Goal: Task Accomplishment & Management: Manage account settings

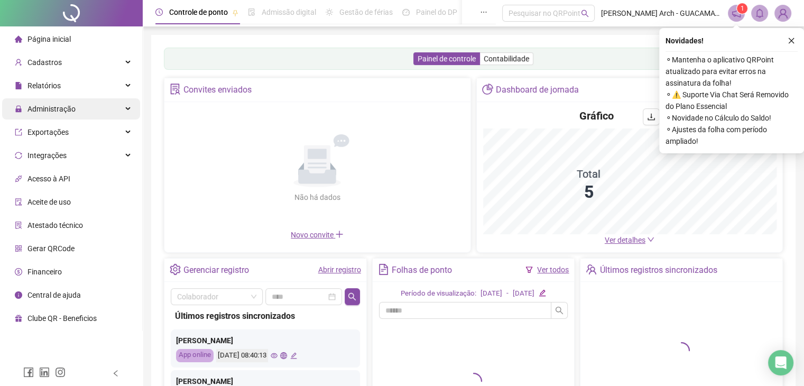
click at [71, 107] on span "Administração" at bounding box center [51, 109] width 48 height 8
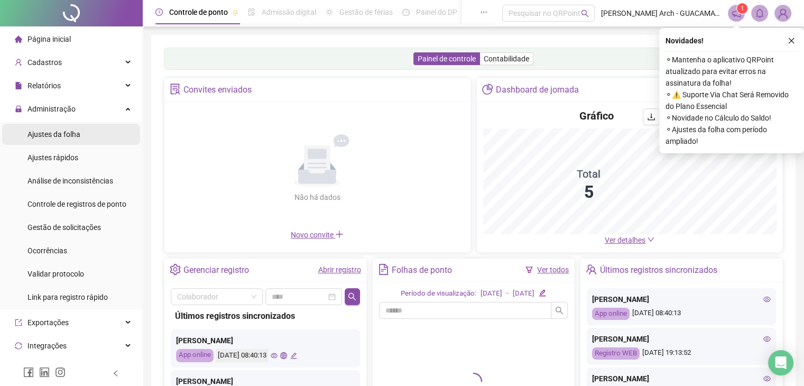
click at [66, 135] on span "Ajustes da folha" at bounding box center [53, 134] width 53 height 8
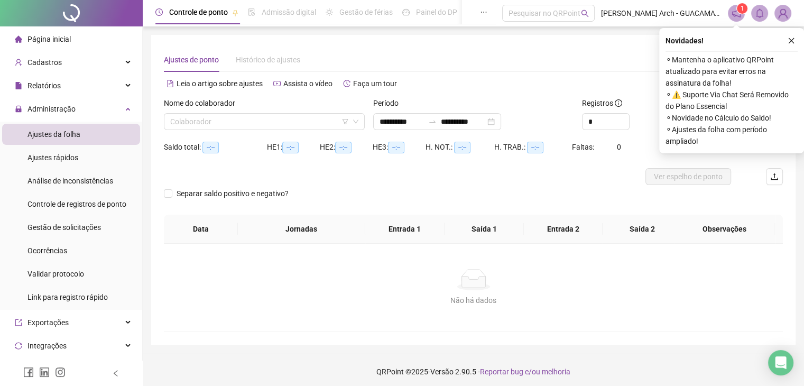
type input "**********"
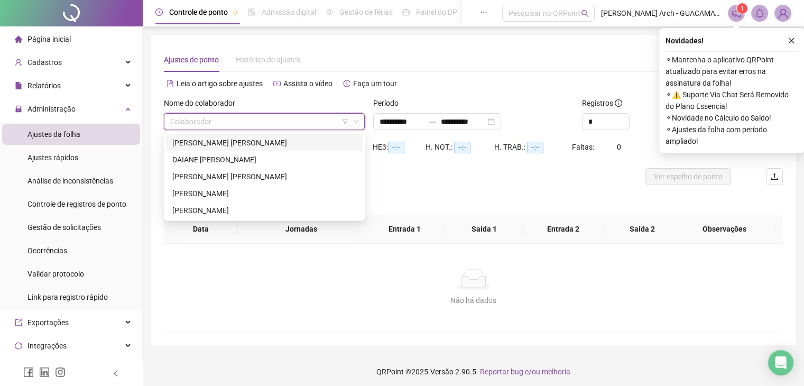
click at [254, 120] on input "search" at bounding box center [259, 122] width 179 height 16
click at [89, 223] on span "Gestão de solicitações" at bounding box center [64, 227] width 74 height 8
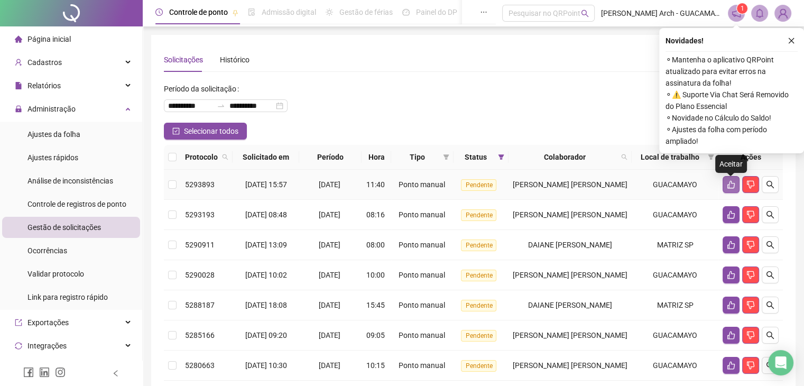
click at [730, 185] on icon "like" at bounding box center [731, 184] width 8 height 8
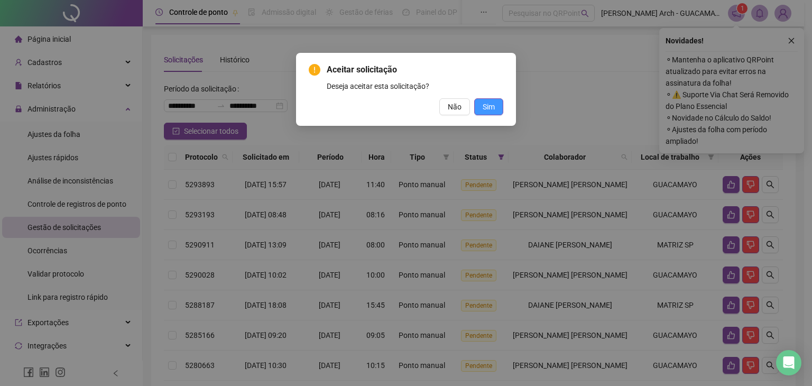
click at [498, 110] on button "Sim" at bounding box center [488, 106] width 29 height 17
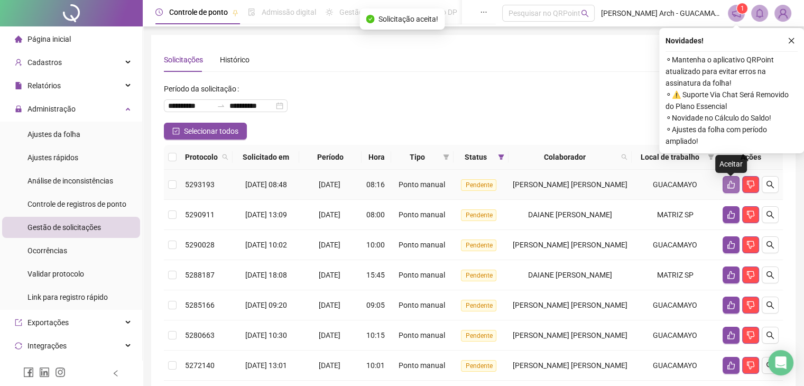
click at [726, 189] on button "button" at bounding box center [731, 184] width 17 height 17
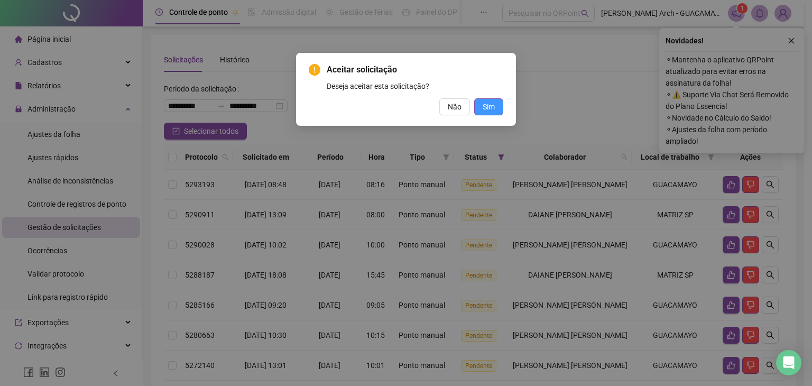
click at [491, 108] on span "Sim" at bounding box center [489, 107] width 12 height 12
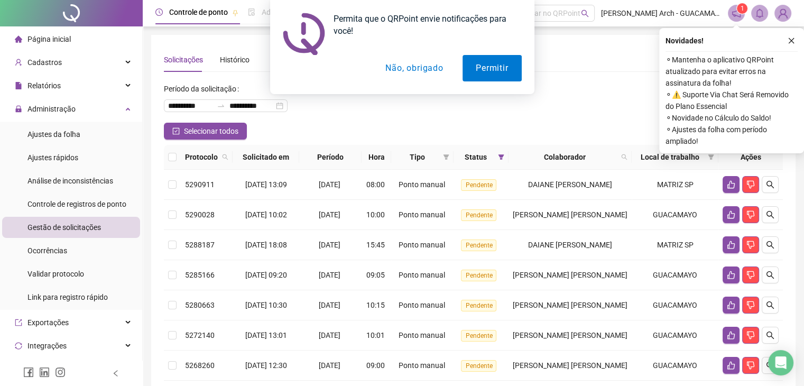
click at [796, 41] on div "Permita que o QRPoint envie notificações para você! Permitir Não, obrigado" at bounding box center [402, 47] width 804 height 94
click at [788, 41] on div "Permita que o QRPoint envie notificações para você! Permitir Não, obrigado" at bounding box center [402, 47] width 804 height 94
click at [436, 70] on button "Não, obrigado" at bounding box center [414, 68] width 84 height 26
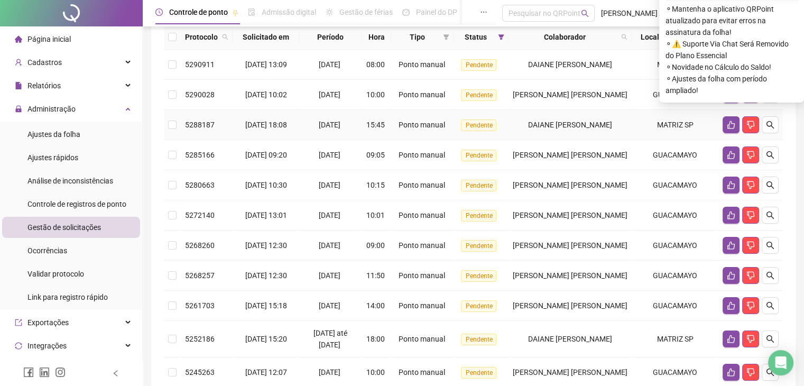
scroll to position [159, 0]
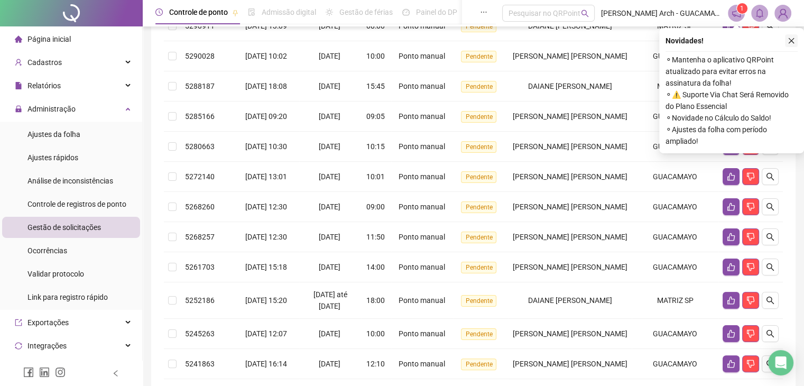
click at [789, 41] on icon "close" at bounding box center [791, 40] width 7 height 7
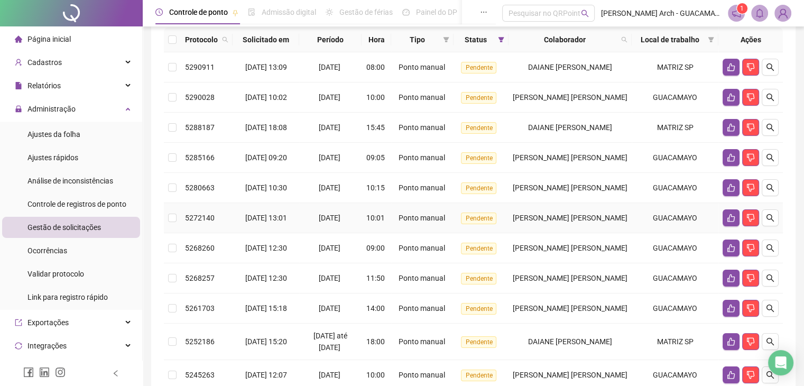
scroll to position [0, 0]
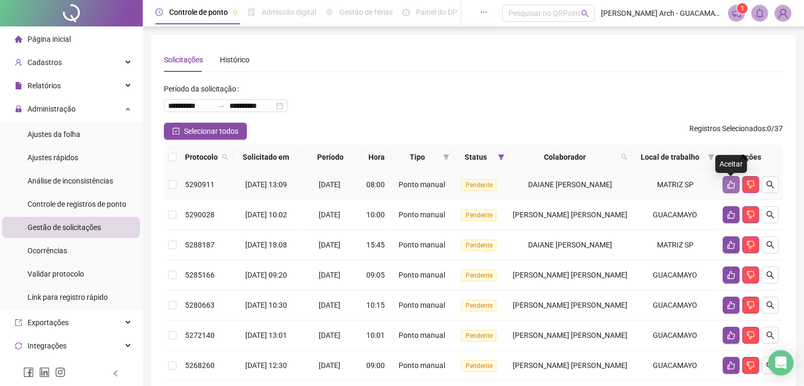
click at [732, 187] on icon "like" at bounding box center [731, 184] width 8 height 8
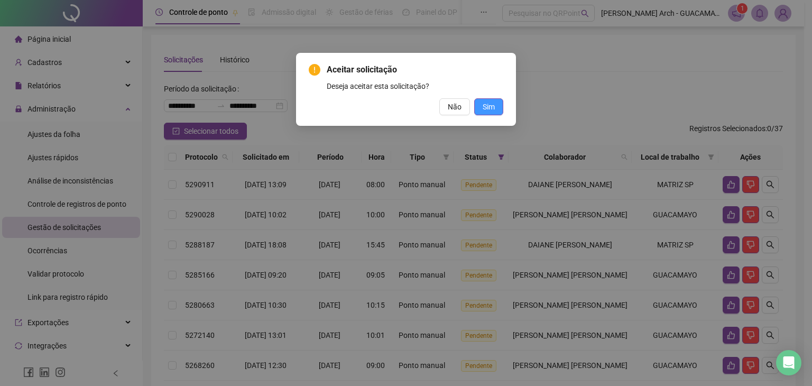
click at [491, 104] on span "Sim" at bounding box center [489, 107] width 12 height 12
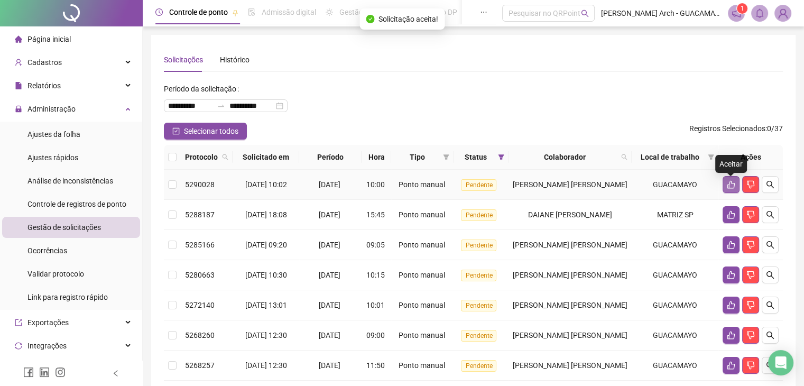
click at [731, 188] on icon "like" at bounding box center [731, 184] width 8 height 8
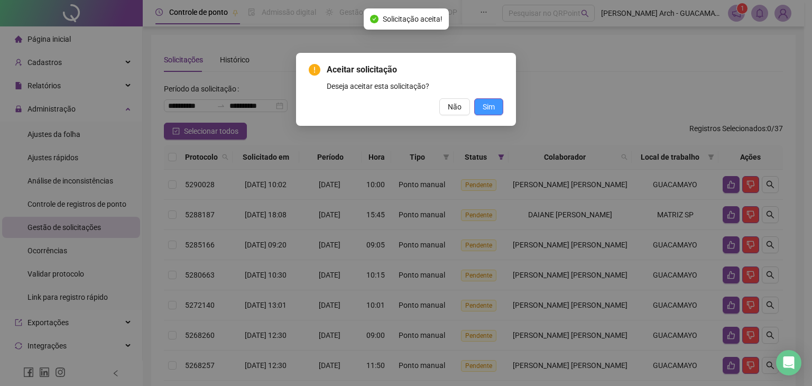
click at [494, 104] on span "Sim" at bounding box center [489, 107] width 12 height 12
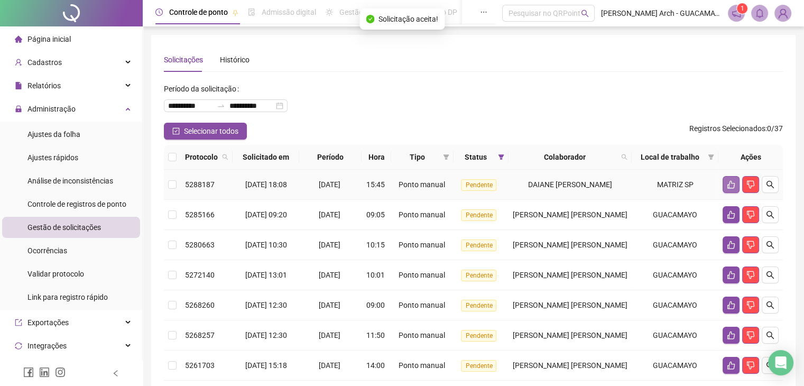
click at [730, 185] on icon "like" at bounding box center [731, 185] width 7 height 8
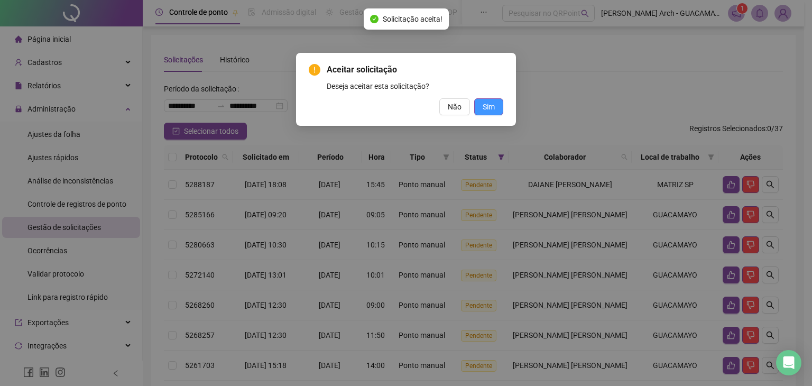
click at [491, 111] on span "Sim" at bounding box center [489, 107] width 12 height 12
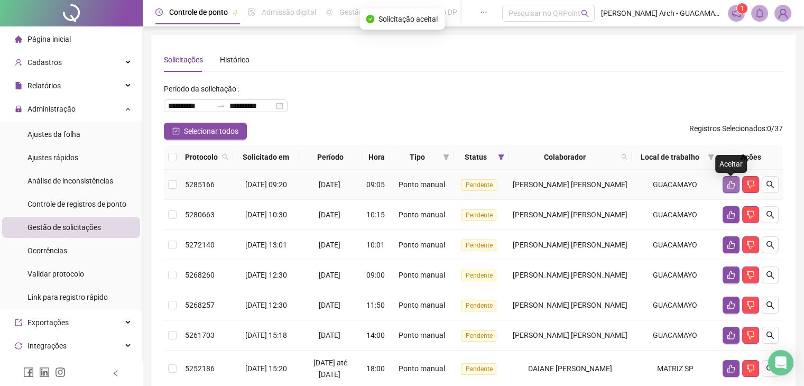
click at [730, 192] on button "button" at bounding box center [731, 184] width 17 height 17
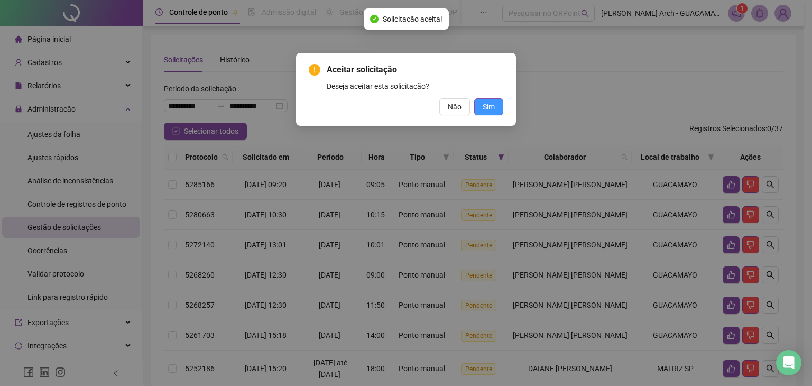
click at [492, 112] on span "Sim" at bounding box center [489, 107] width 12 height 12
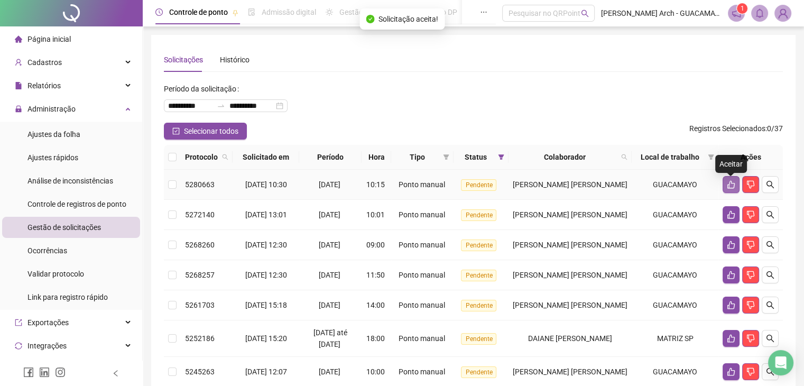
click at [730, 189] on icon "like" at bounding box center [731, 184] width 8 height 8
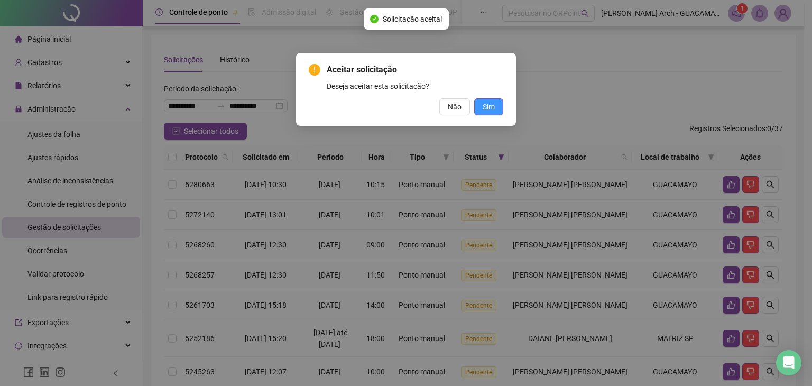
click at [480, 104] on button "Sim" at bounding box center [488, 106] width 29 height 17
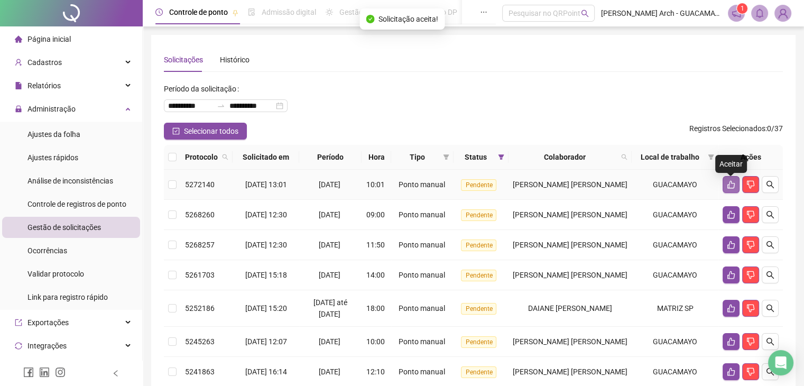
click at [729, 189] on icon "like" at bounding box center [731, 185] width 7 height 8
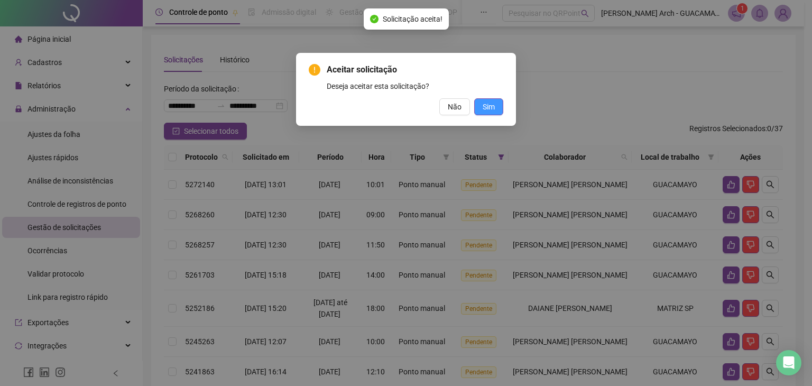
click at [494, 106] on span "Sim" at bounding box center [489, 107] width 12 height 12
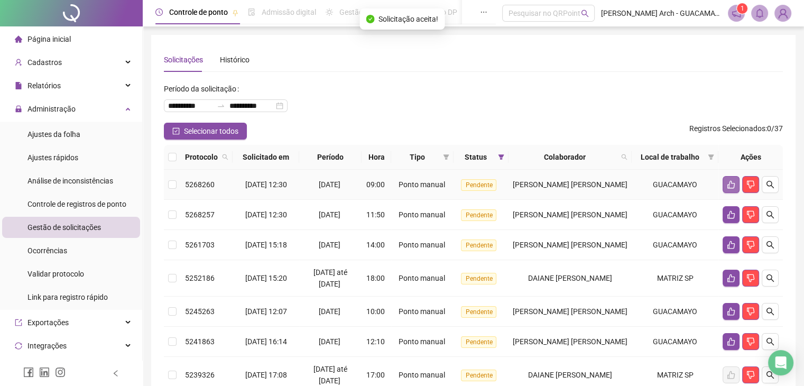
click at [729, 188] on icon "like" at bounding box center [731, 185] width 7 height 8
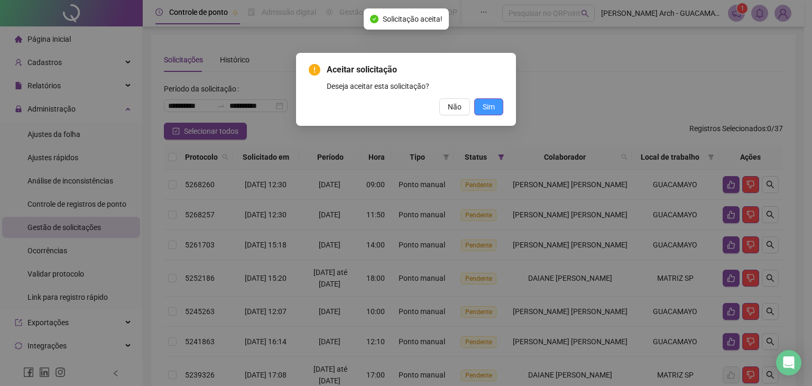
click at [484, 109] on span "Sim" at bounding box center [489, 107] width 12 height 12
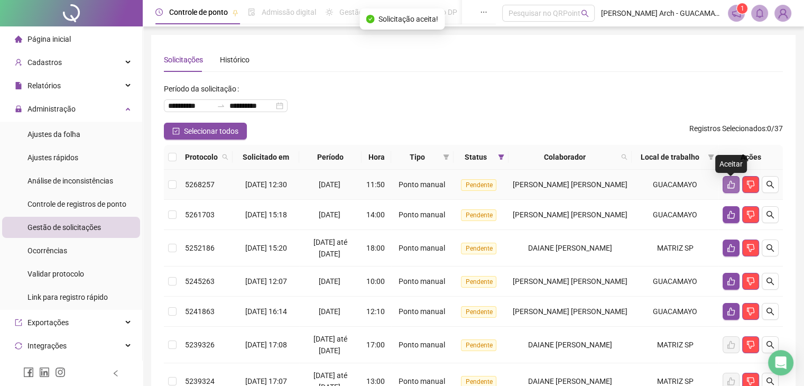
click at [727, 189] on button "button" at bounding box center [731, 184] width 17 height 17
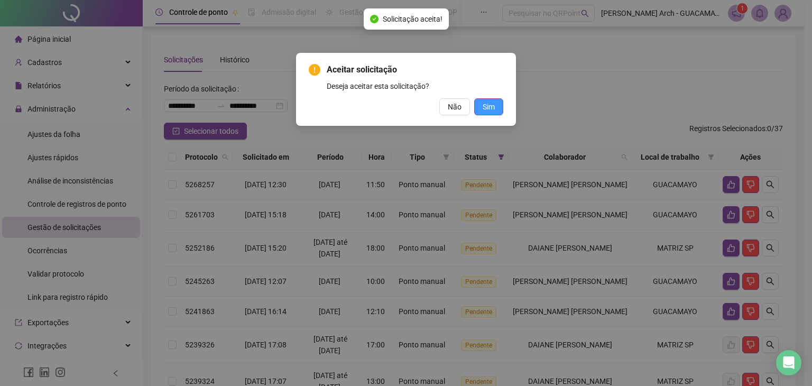
click at [497, 108] on button "Sim" at bounding box center [488, 106] width 29 height 17
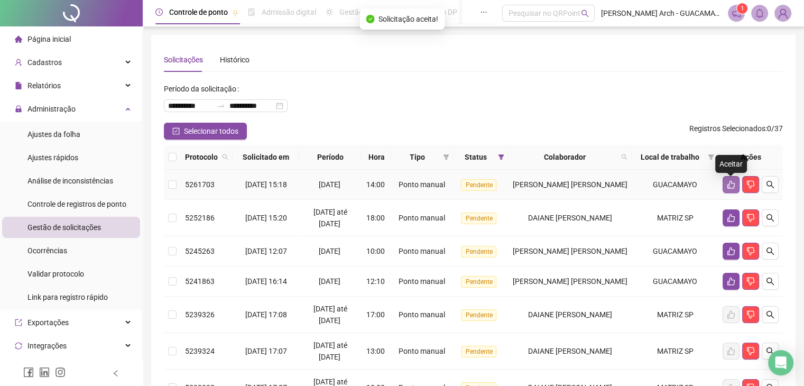
click at [737, 190] on button "button" at bounding box center [731, 184] width 17 height 17
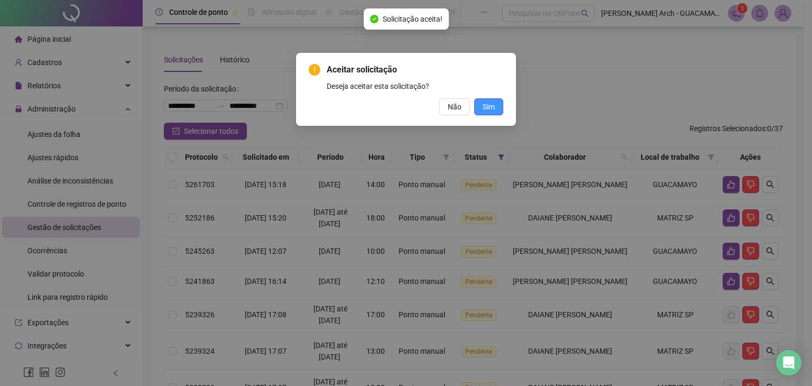
click at [487, 109] on span "Sim" at bounding box center [489, 107] width 12 height 12
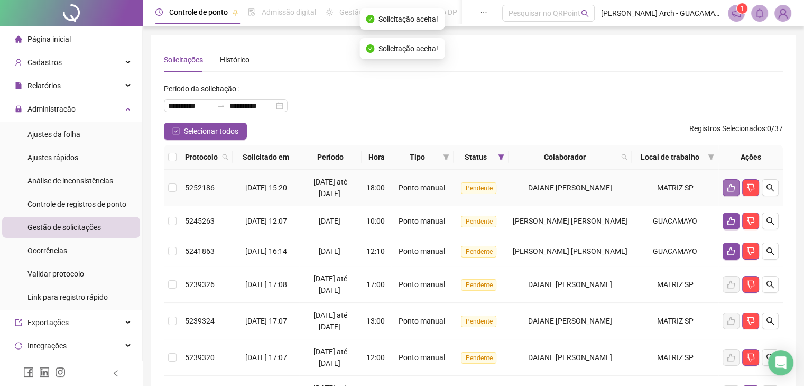
click at [726, 187] on button "button" at bounding box center [731, 187] width 17 height 17
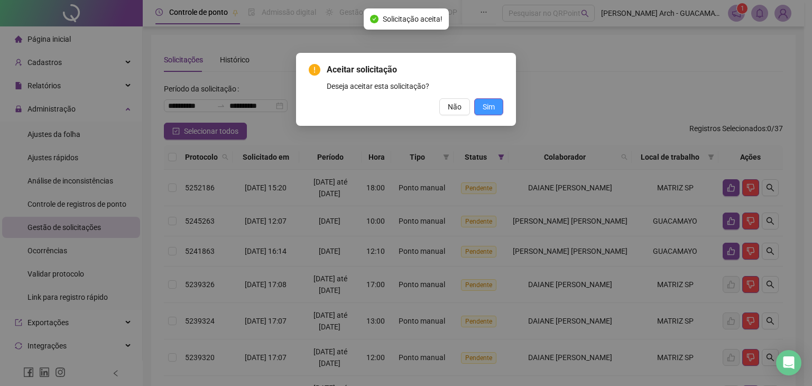
click at [492, 107] on span "Sim" at bounding box center [489, 107] width 12 height 12
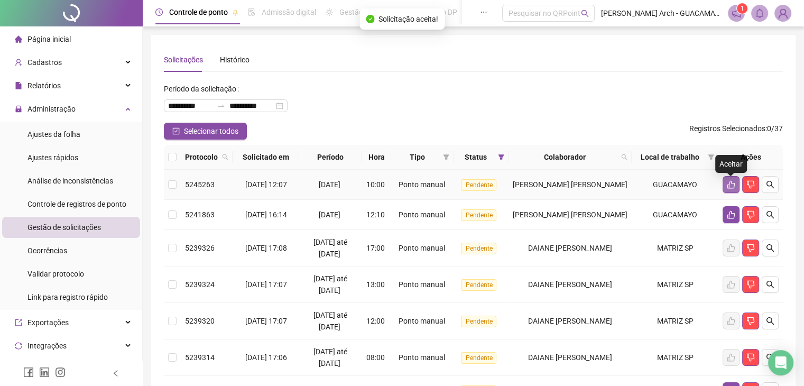
click at [726, 188] on button "button" at bounding box center [731, 184] width 17 height 17
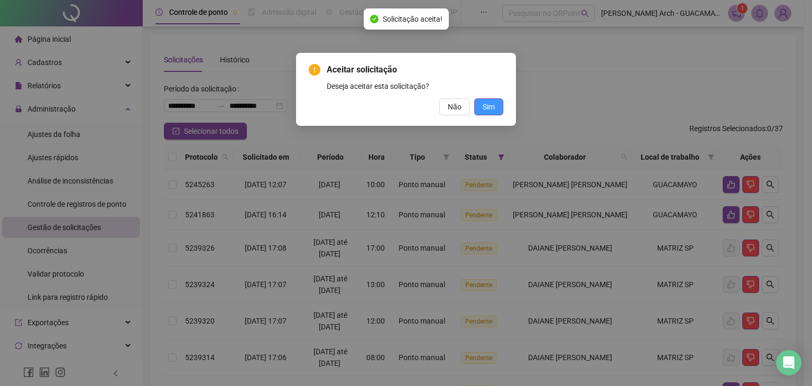
click at [492, 109] on span "Sim" at bounding box center [489, 107] width 12 height 12
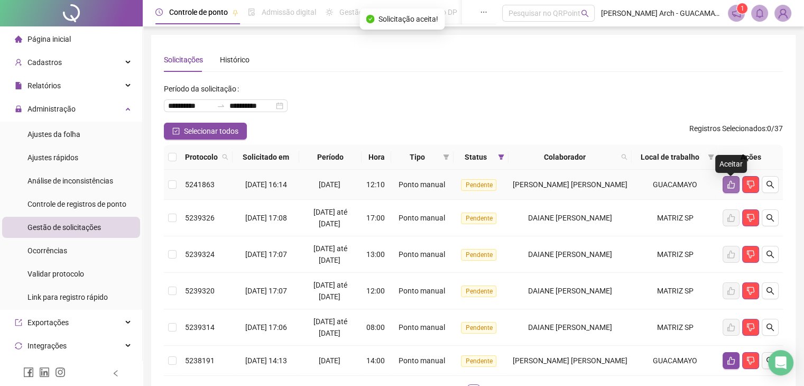
click at [734, 187] on icon "like" at bounding box center [731, 185] width 7 height 8
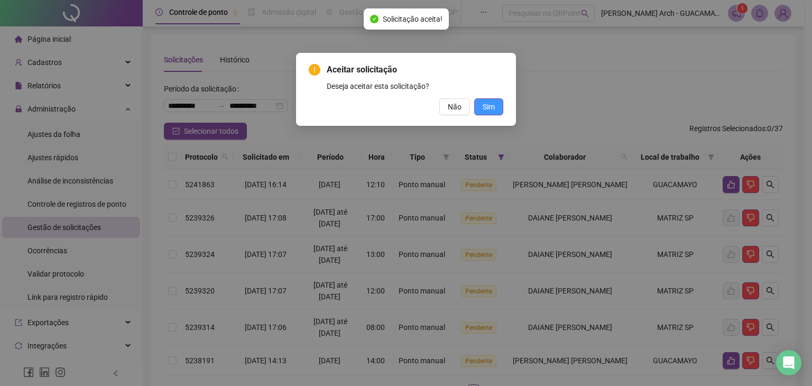
click at [491, 107] on span "Sim" at bounding box center [489, 107] width 12 height 12
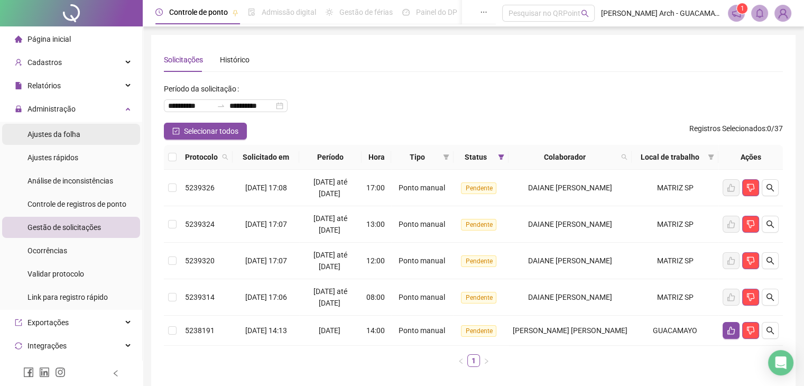
click at [66, 140] on div "Ajustes da folha" at bounding box center [53, 134] width 53 height 21
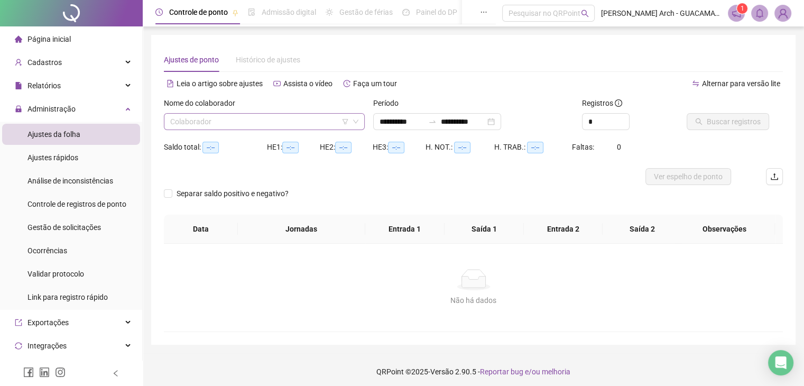
click at [251, 125] on input "search" at bounding box center [259, 122] width 179 height 16
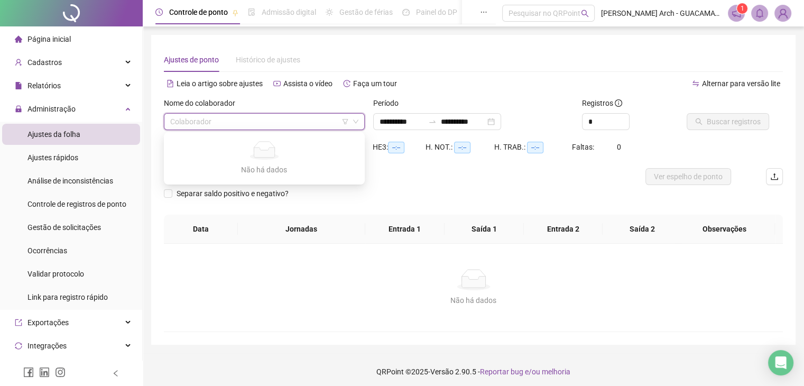
type input "**********"
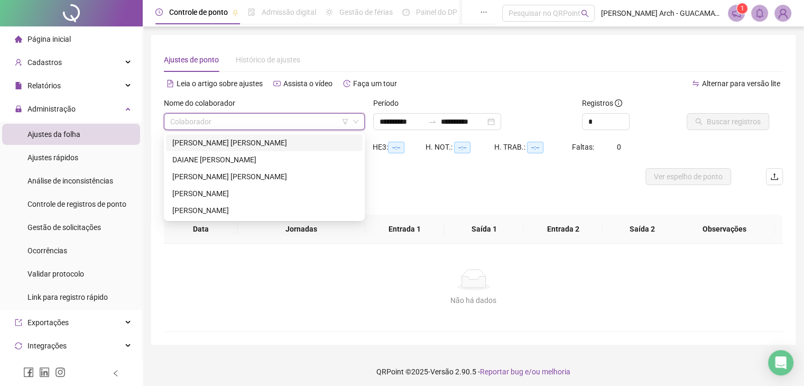
click at [235, 146] on div "[PERSON_NAME] [PERSON_NAME]" at bounding box center [264, 143] width 184 height 12
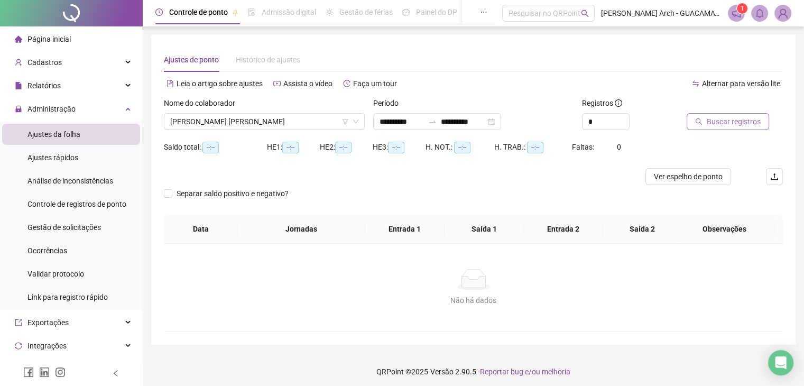
click at [715, 125] on span "Buscar registros" at bounding box center [734, 122] width 54 height 12
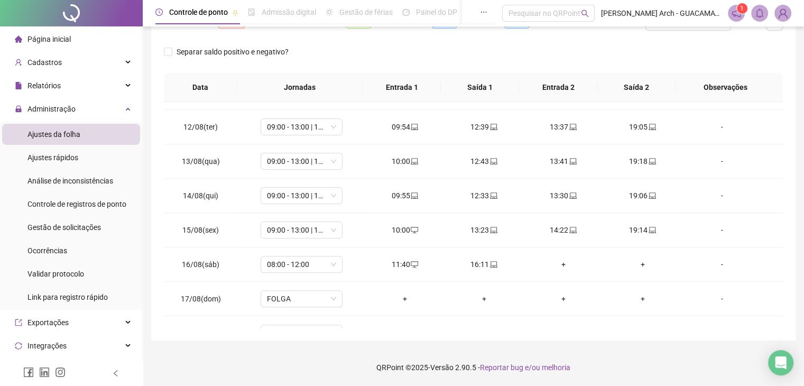
scroll to position [425, 0]
